Goal: Download file/media

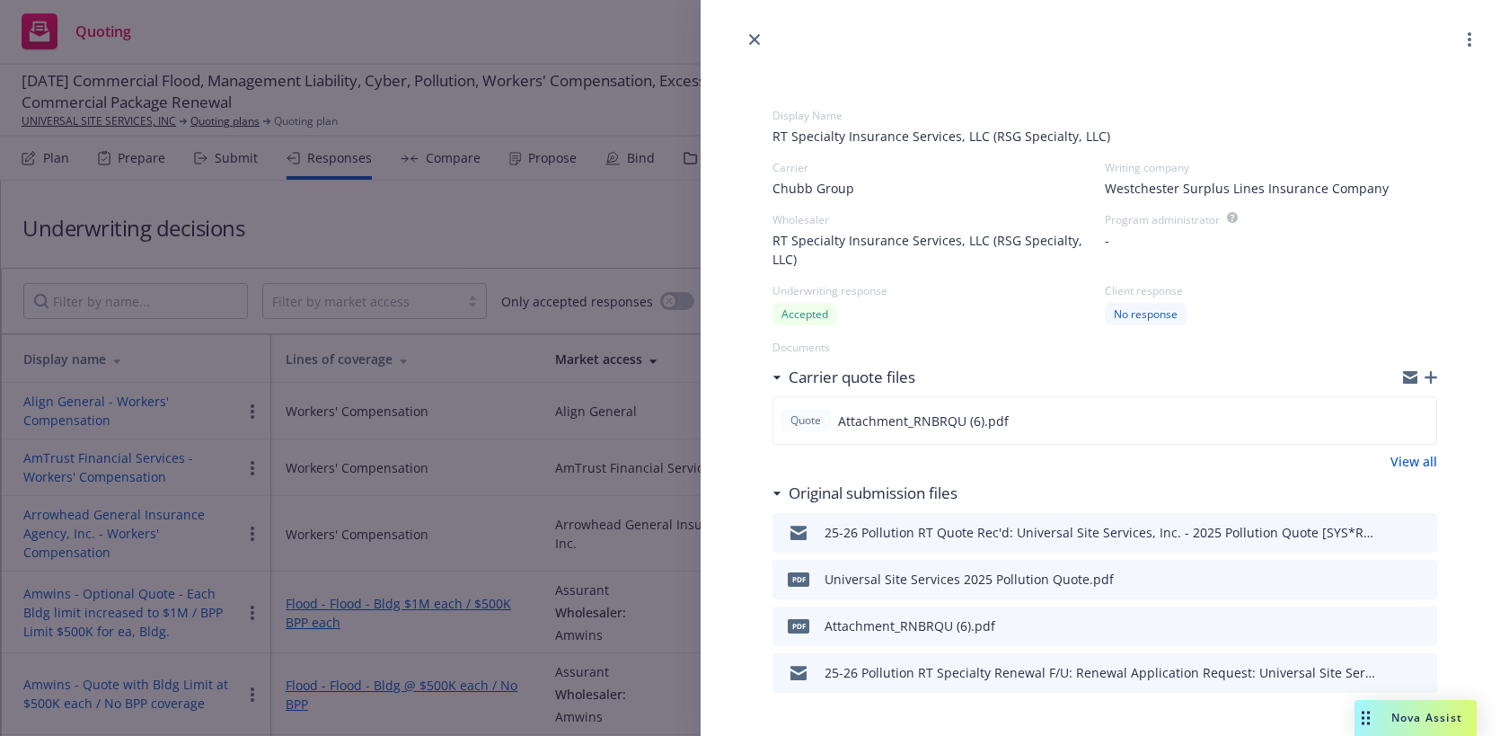
select select "CA"
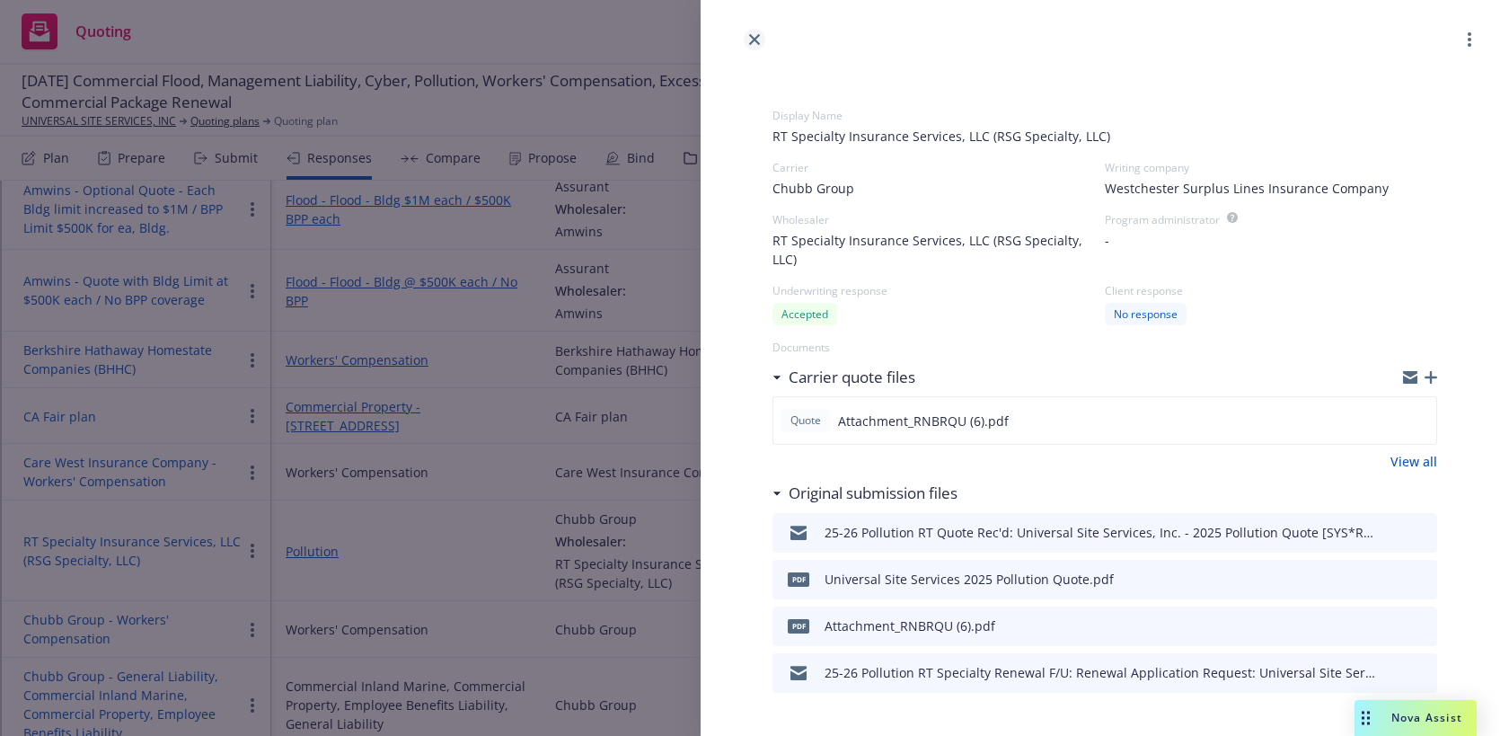
click at [752, 41] on icon "close" at bounding box center [754, 39] width 11 height 11
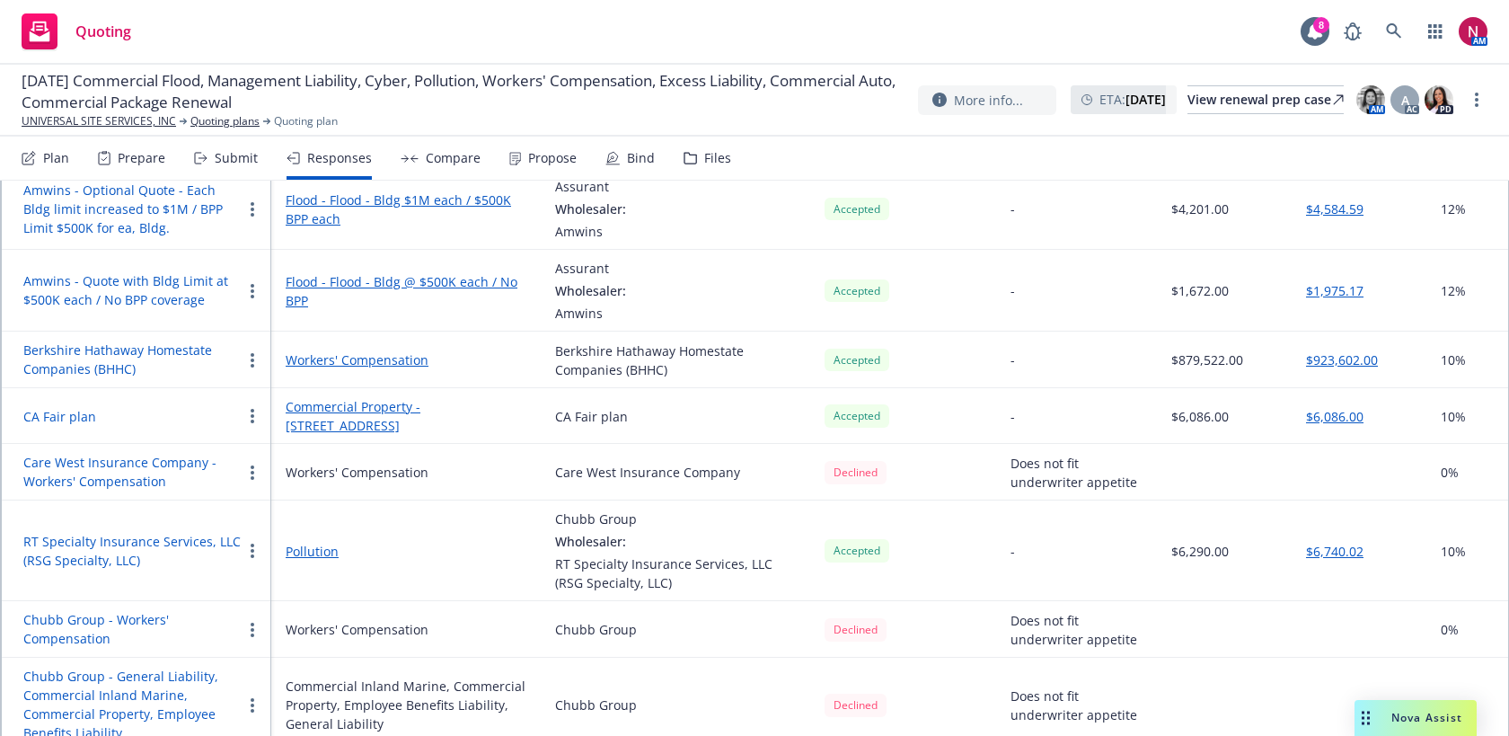
click at [710, 152] on div "Files" at bounding box center [717, 158] width 27 height 14
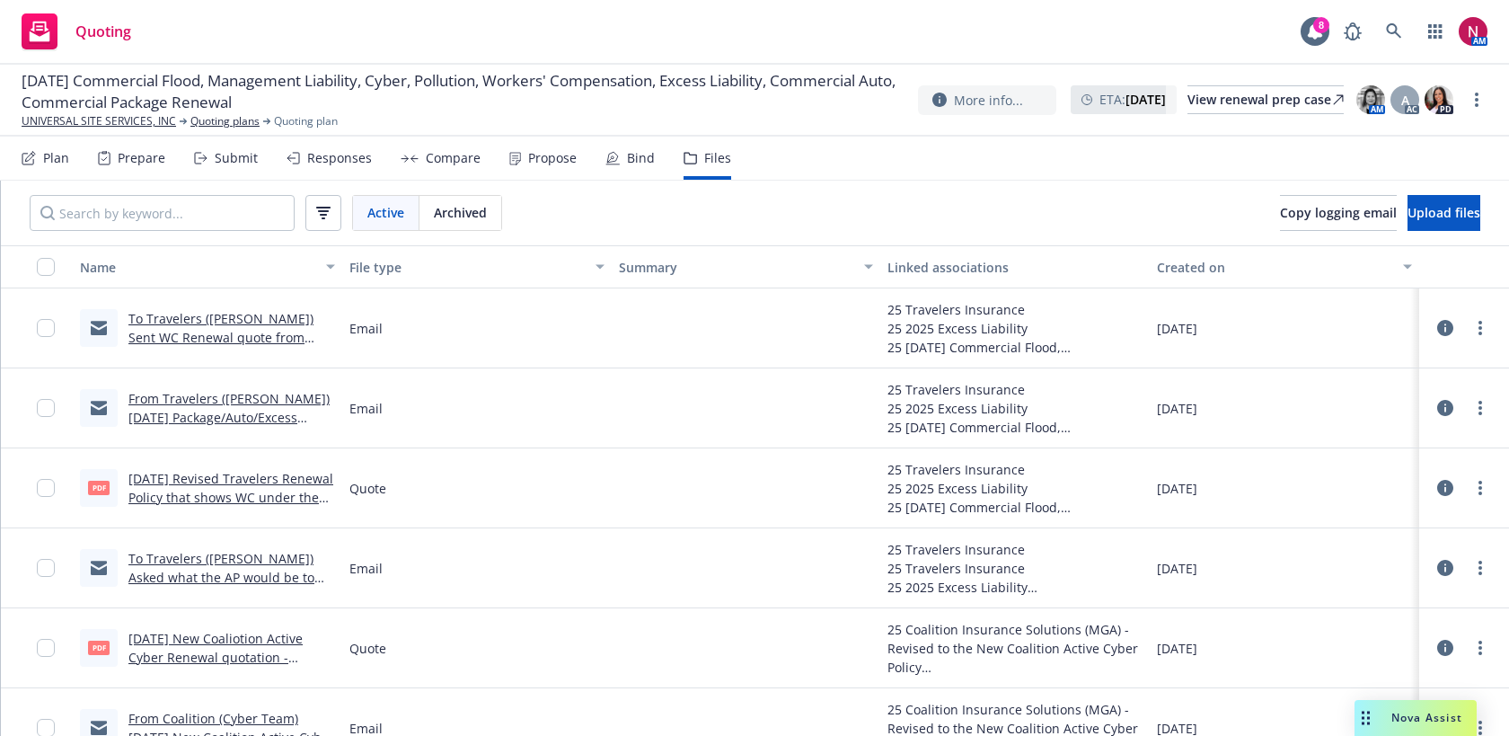
click at [253, 184] on div "Active Archived" at bounding box center [266, 213] width 530 height 65
click at [253, 220] on input "Search by keyword..." at bounding box center [162, 213] width 265 height 36
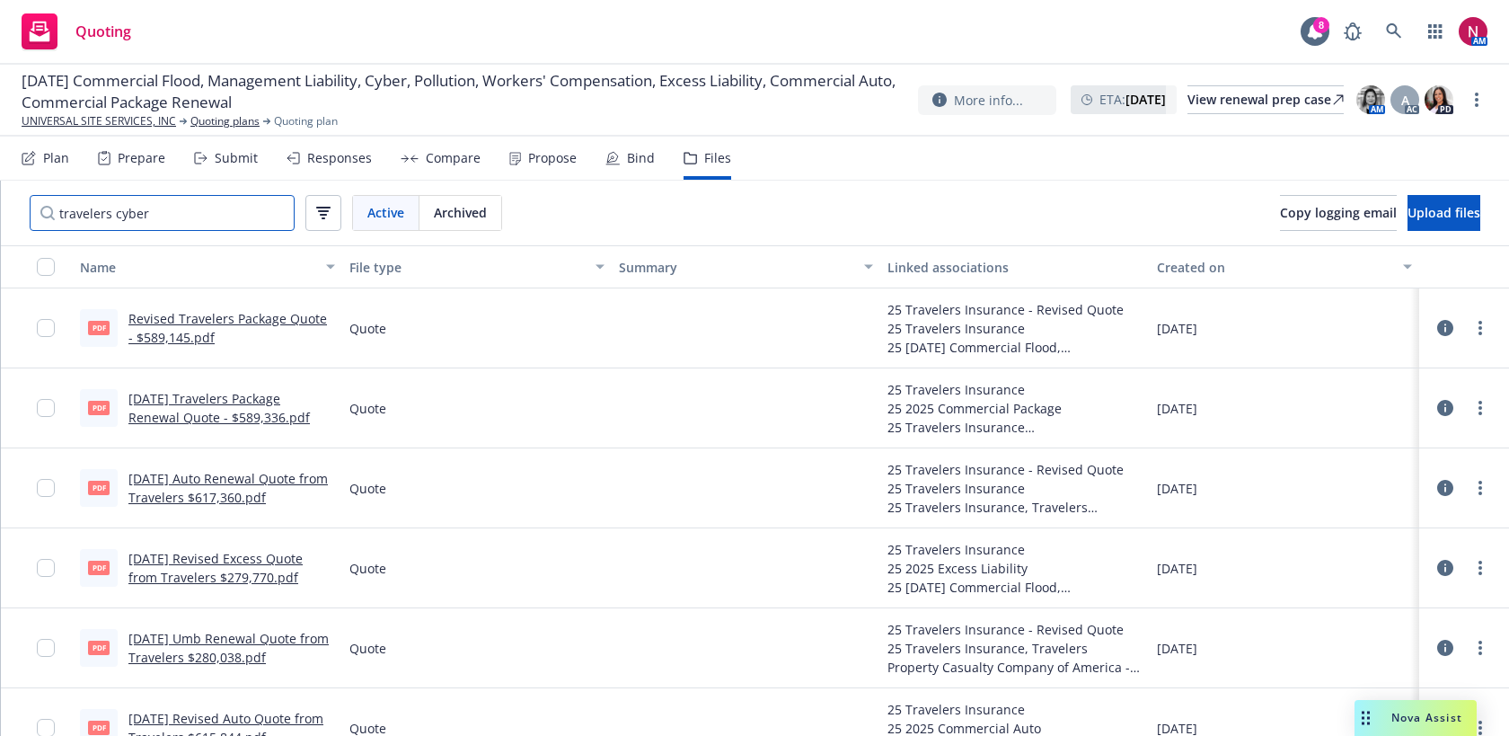
type input "travelers cyber"
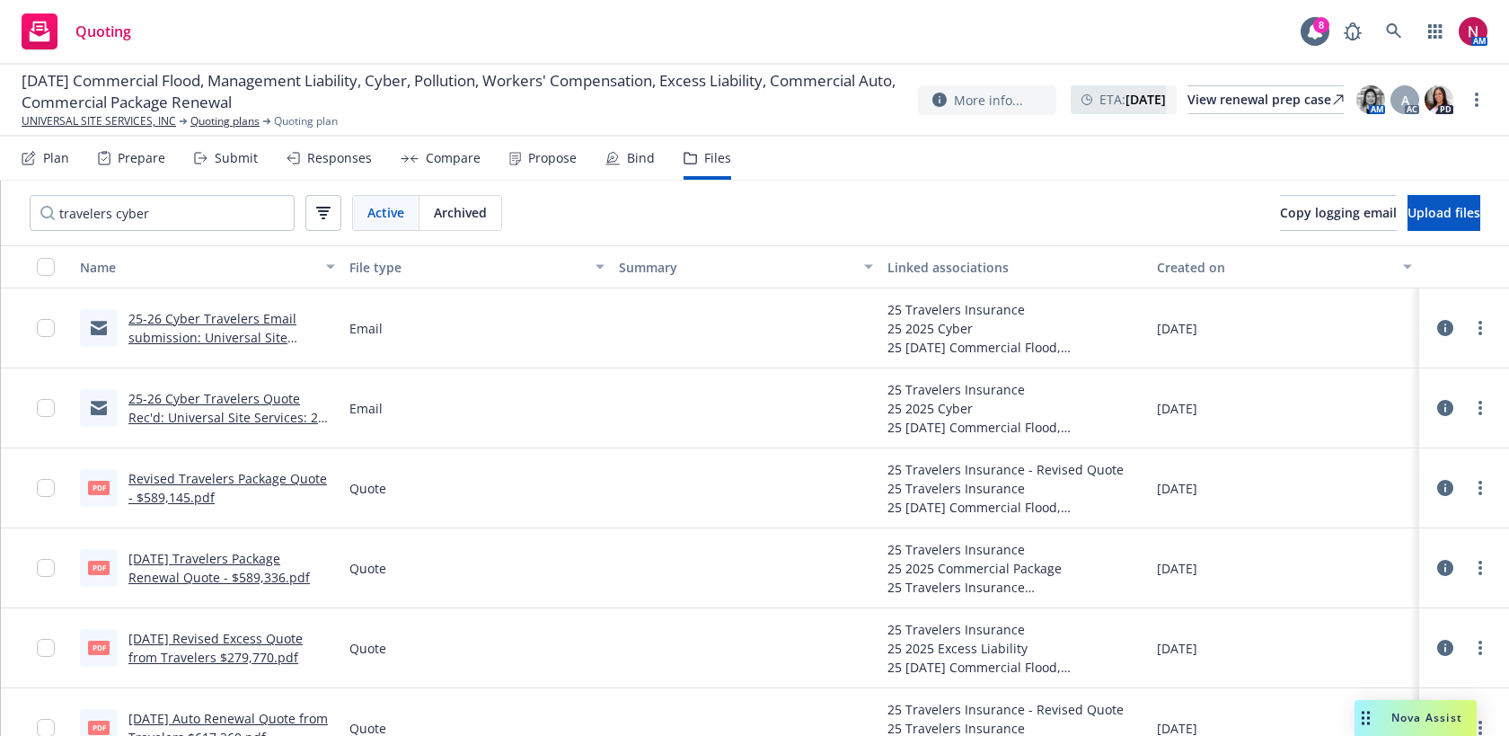
click at [252, 313] on link "25-26 Cyber Travelers Email submission: Universal Site Services: 25-26 Manageme…" at bounding box center [214, 347] width 173 height 74
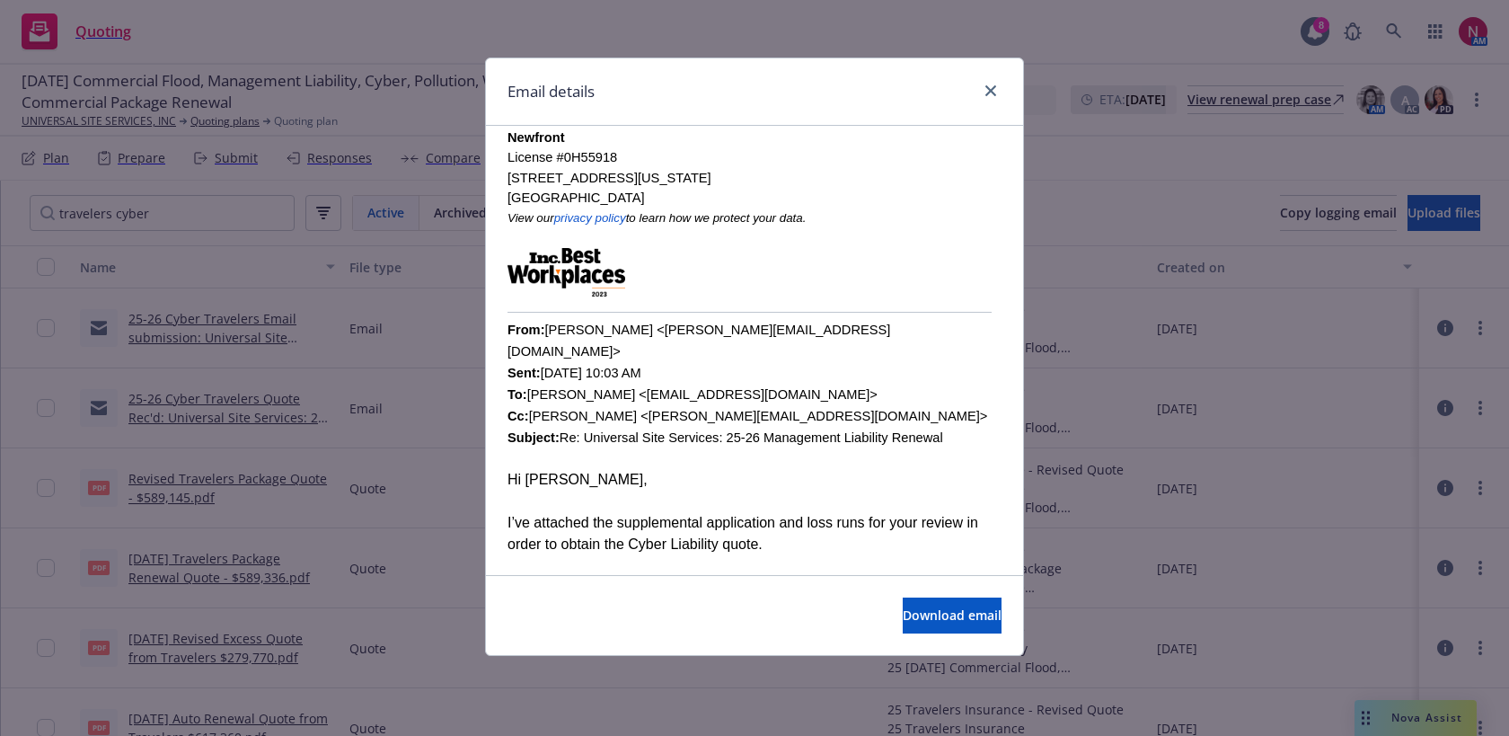
scroll to position [435, 0]
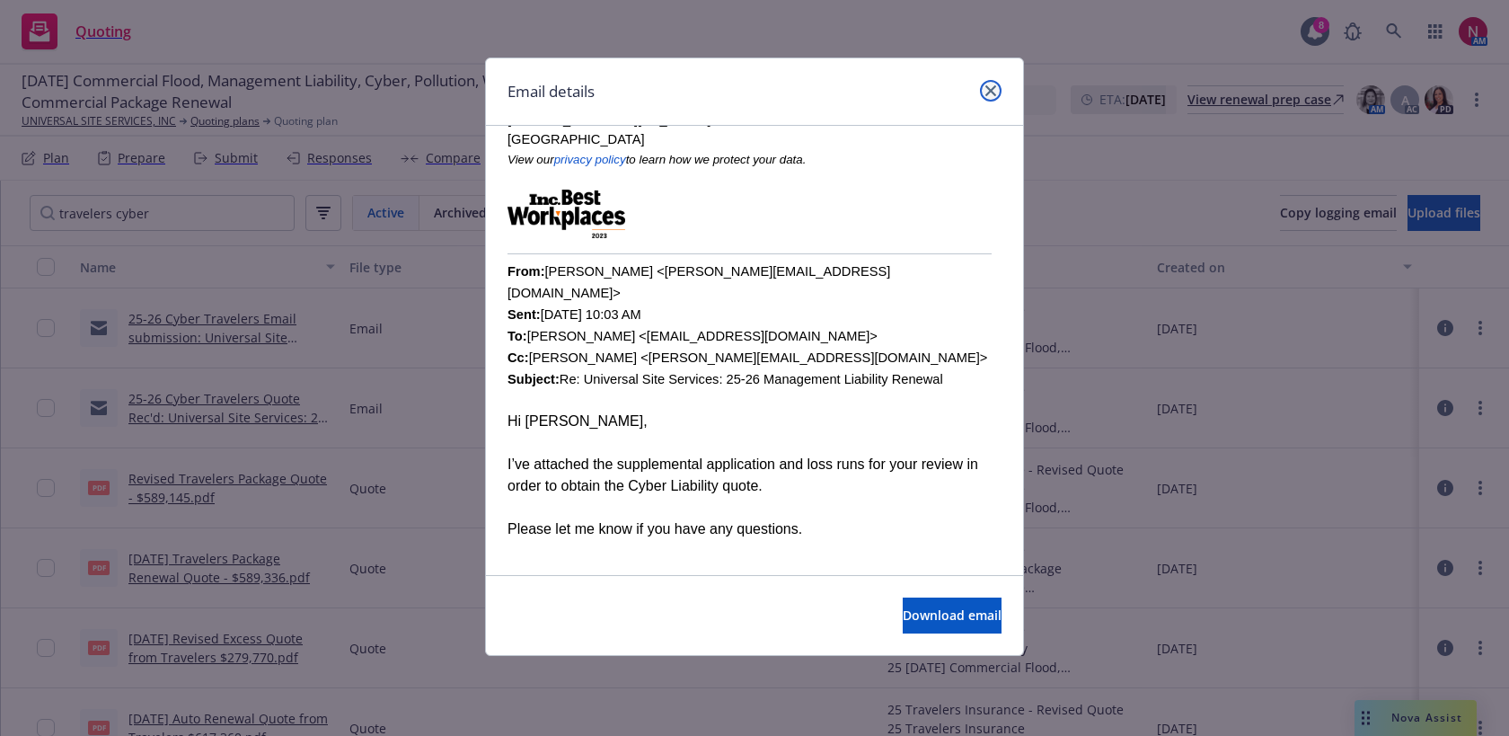
click at [992, 88] on icon "close" at bounding box center [991, 90] width 11 height 11
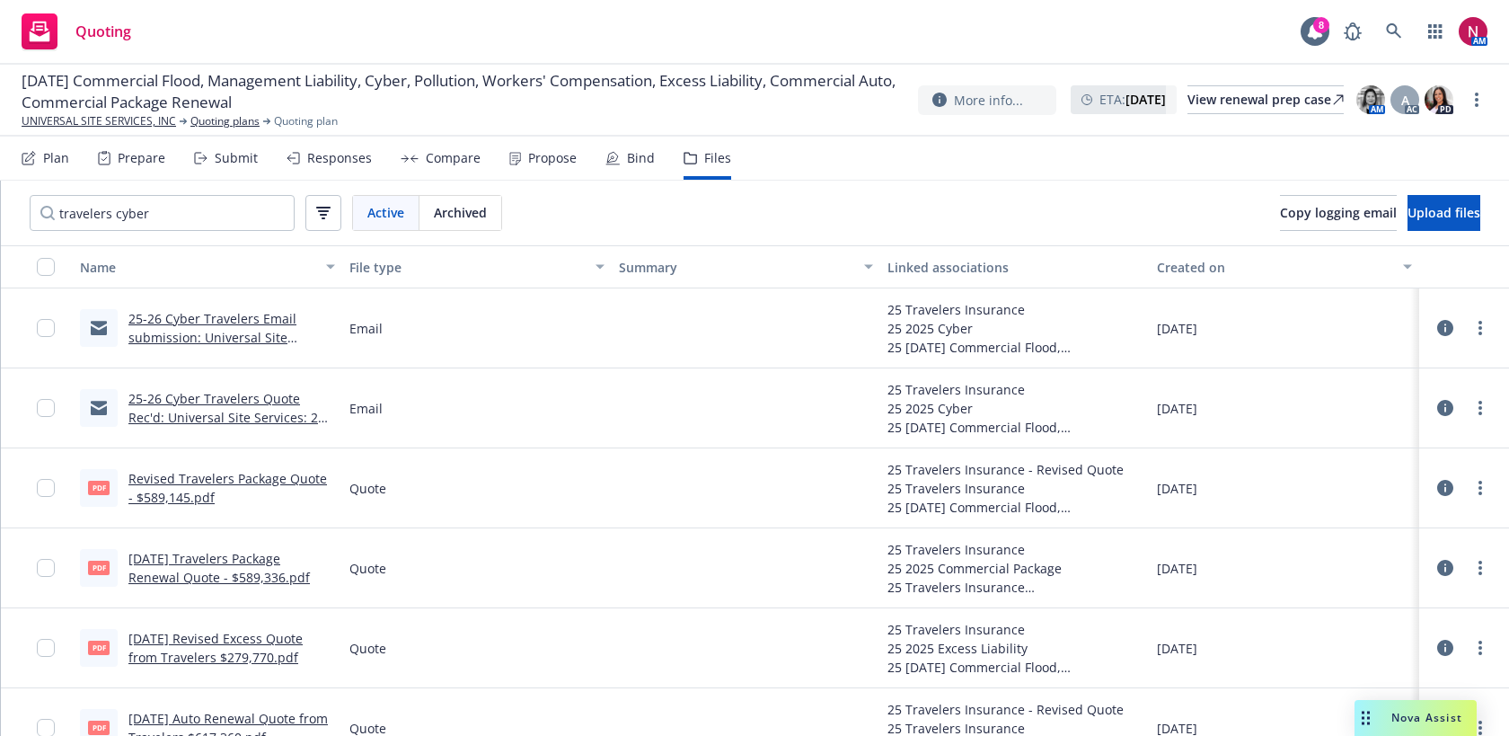
click at [282, 391] on link "25-26 Cyber Travelers Quote Rec'd: Universal Site Services: 25-26 Management Li…" at bounding box center [229, 417] width 203 height 55
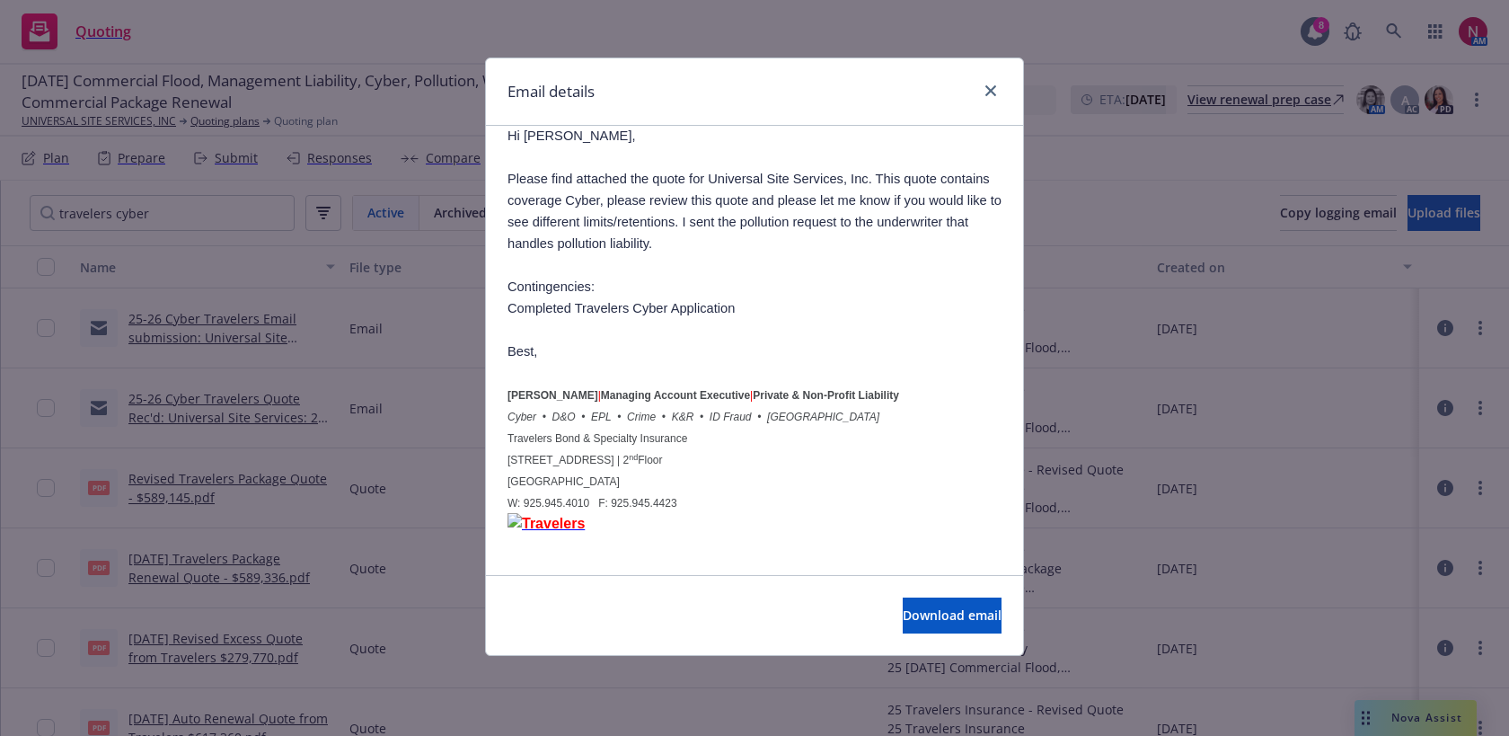
scroll to position [0, 0]
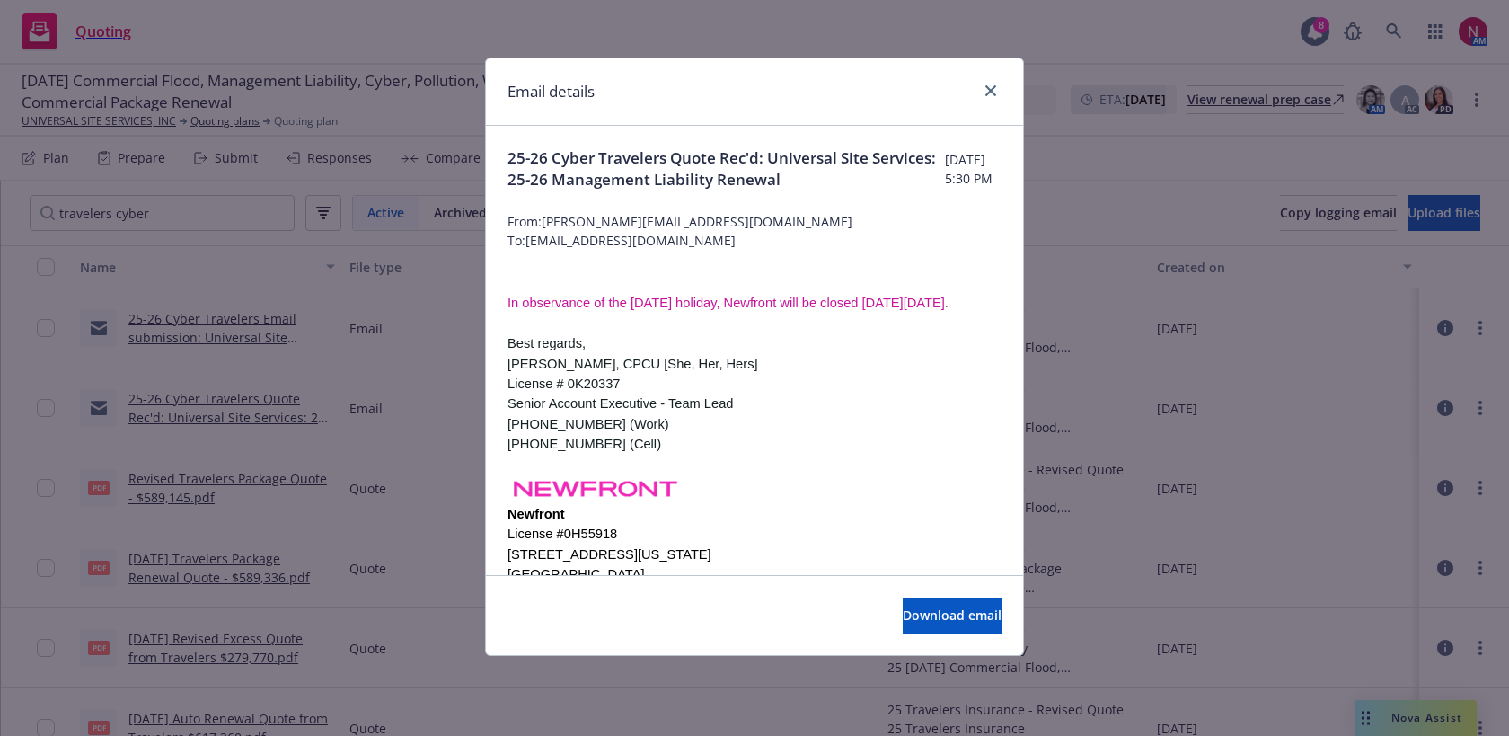
click at [305, 160] on div "Email details 25-26 Cyber Travelers Quote Rec'd: Universal Site Services: 25-26…" at bounding box center [754, 368] width 1509 height 736
click at [243, 159] on div "Email details 25-26 Cyber Travelers Quote Rec'd: Universal Site Services: 25-26…" at bounding box center [754, 368] width 1509 height 736
click at [986, 85] on icon "close" at bounding box center [991, 90] width 11 height 11
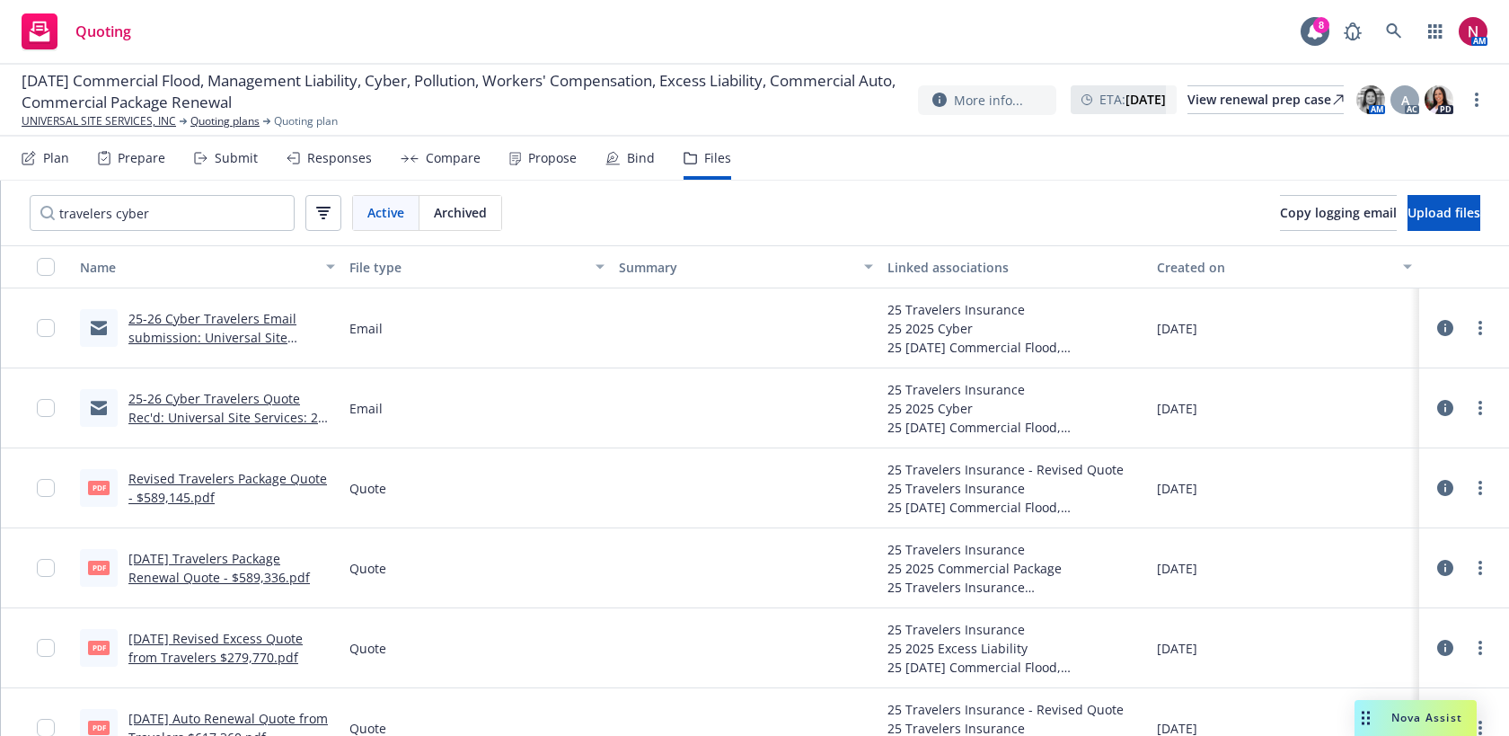
click at [350, 154] on div "Responses" at bounding box center [339, 158] width 65 height 14
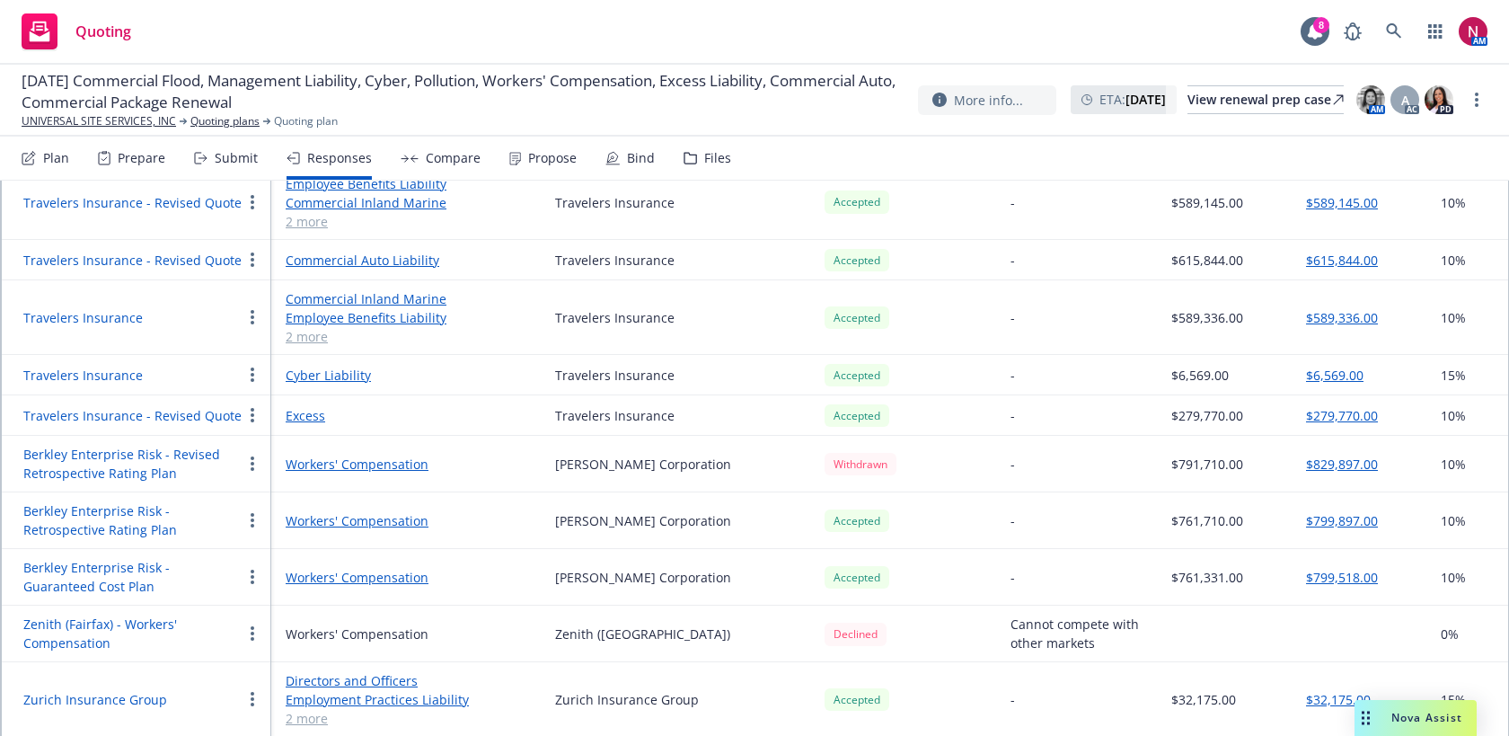
scroll to position [2377, 0]
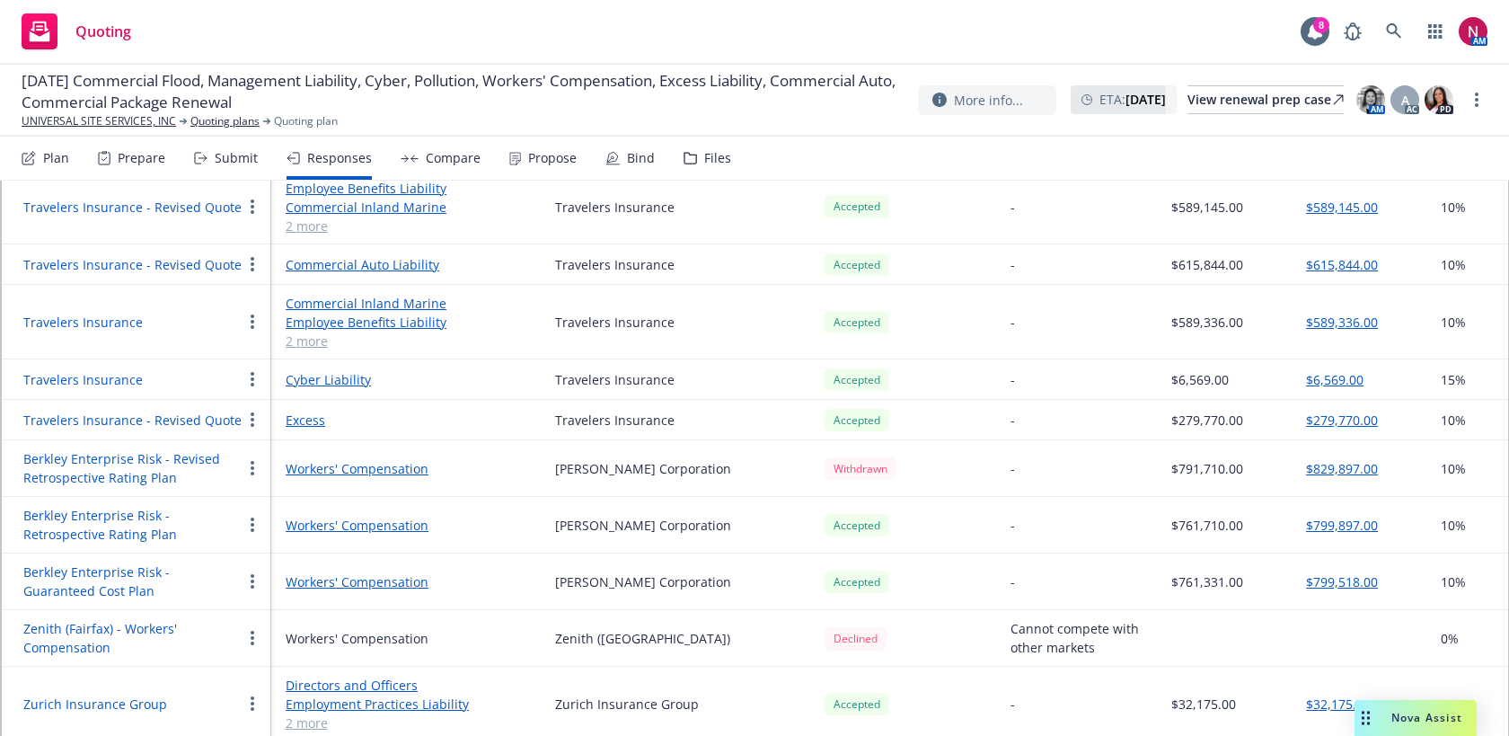
click at [108, 381] on button "Travelers Insurance" at bounding box center [82, 379] width 119 height 19
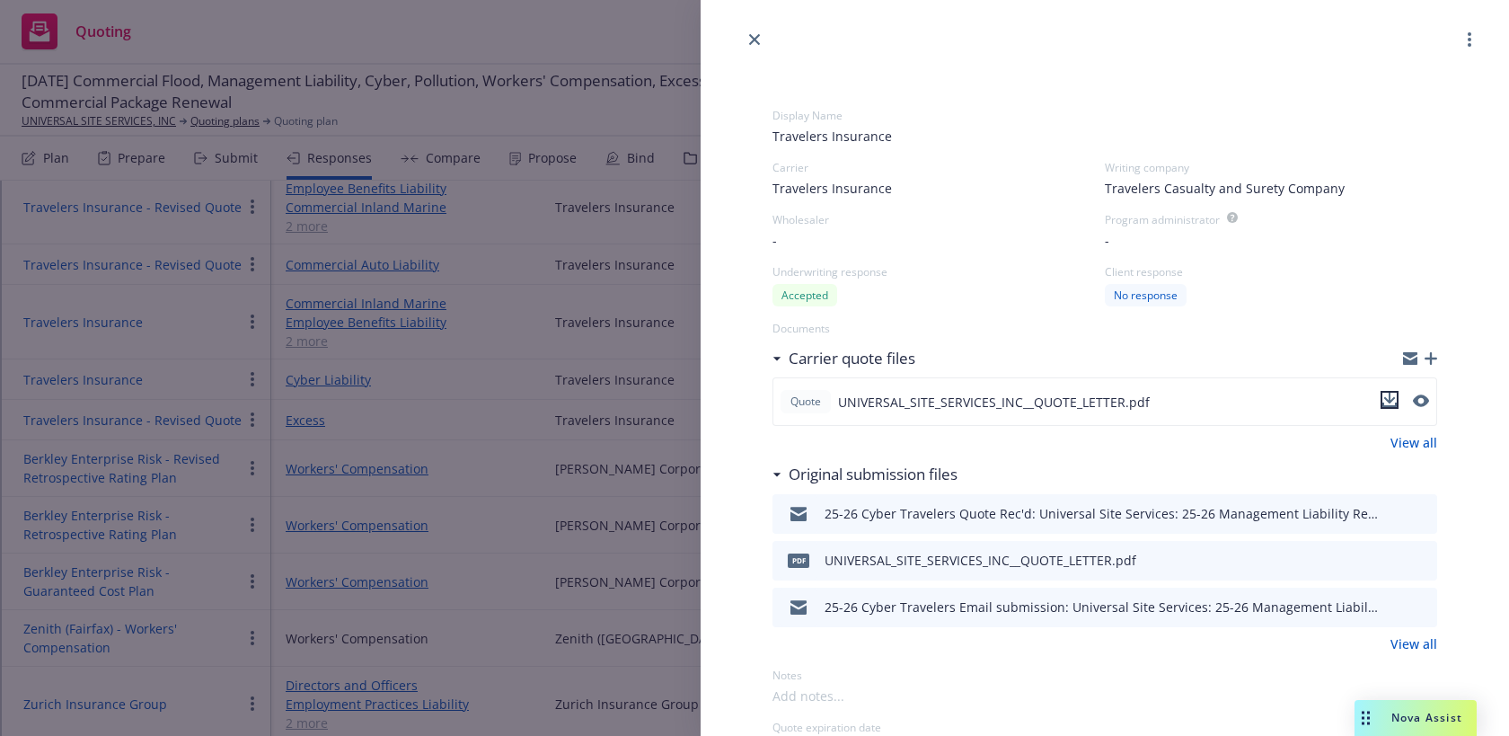
click at [1396, 405] on icon "download file" at bounding box center [1390, 400] width 14 height 14
